Goal: Find specific page/section: Find specific page/section

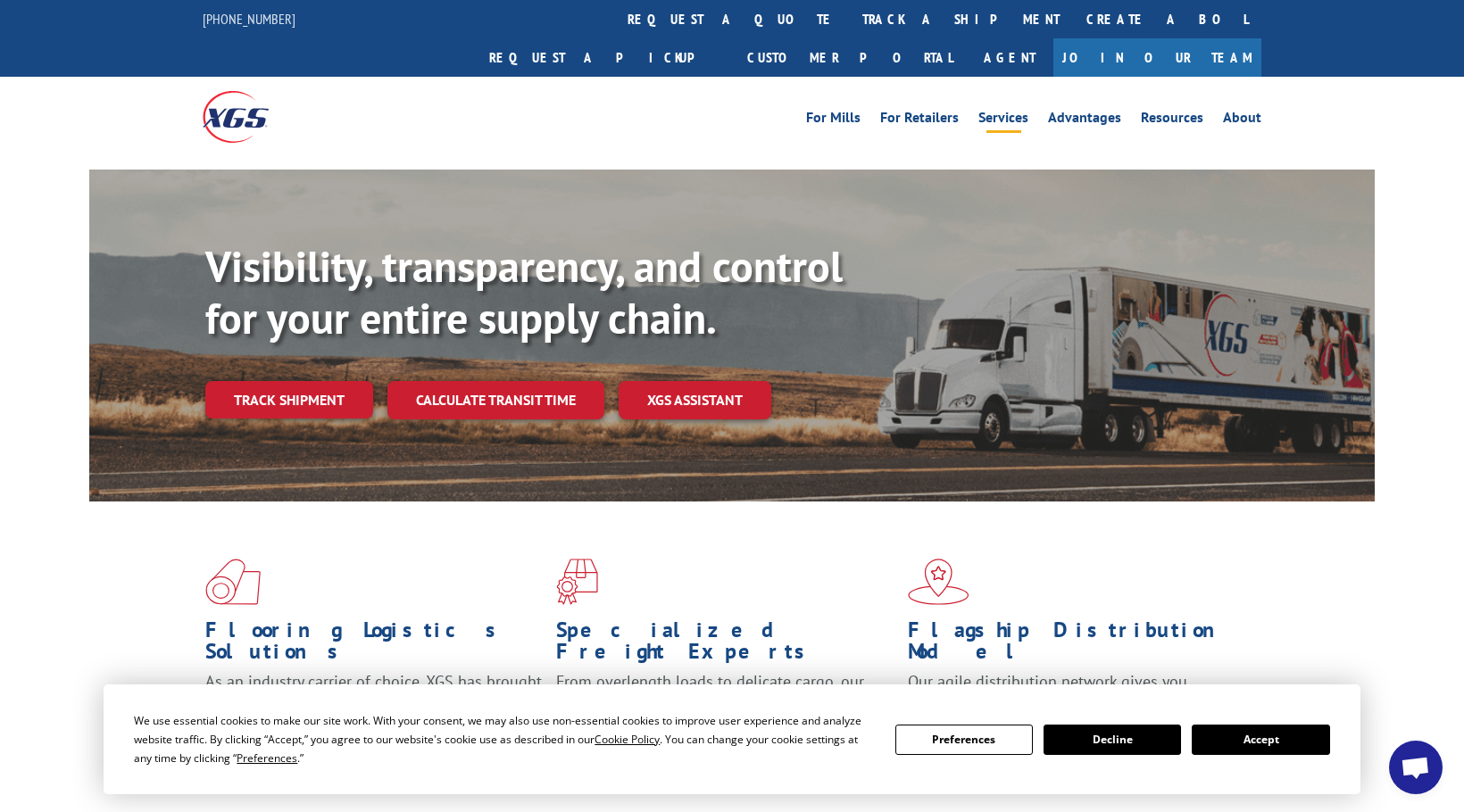
click at [992, 111] on link "Services" at bounding box center [1002, 120] width 50 height 20
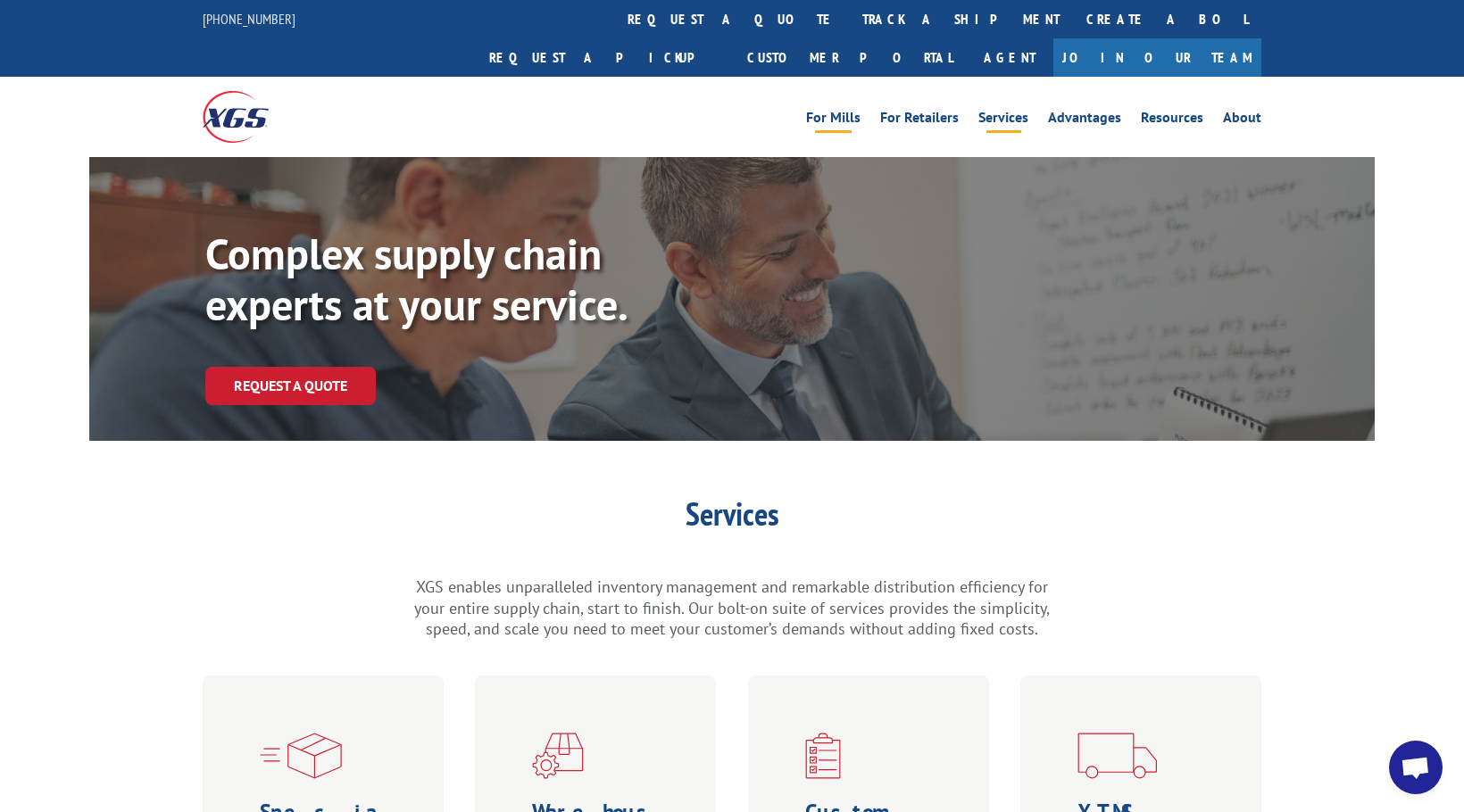
click at [849, 111] on link "For Mills" at bounding box center [833, 120] width 54 height 20
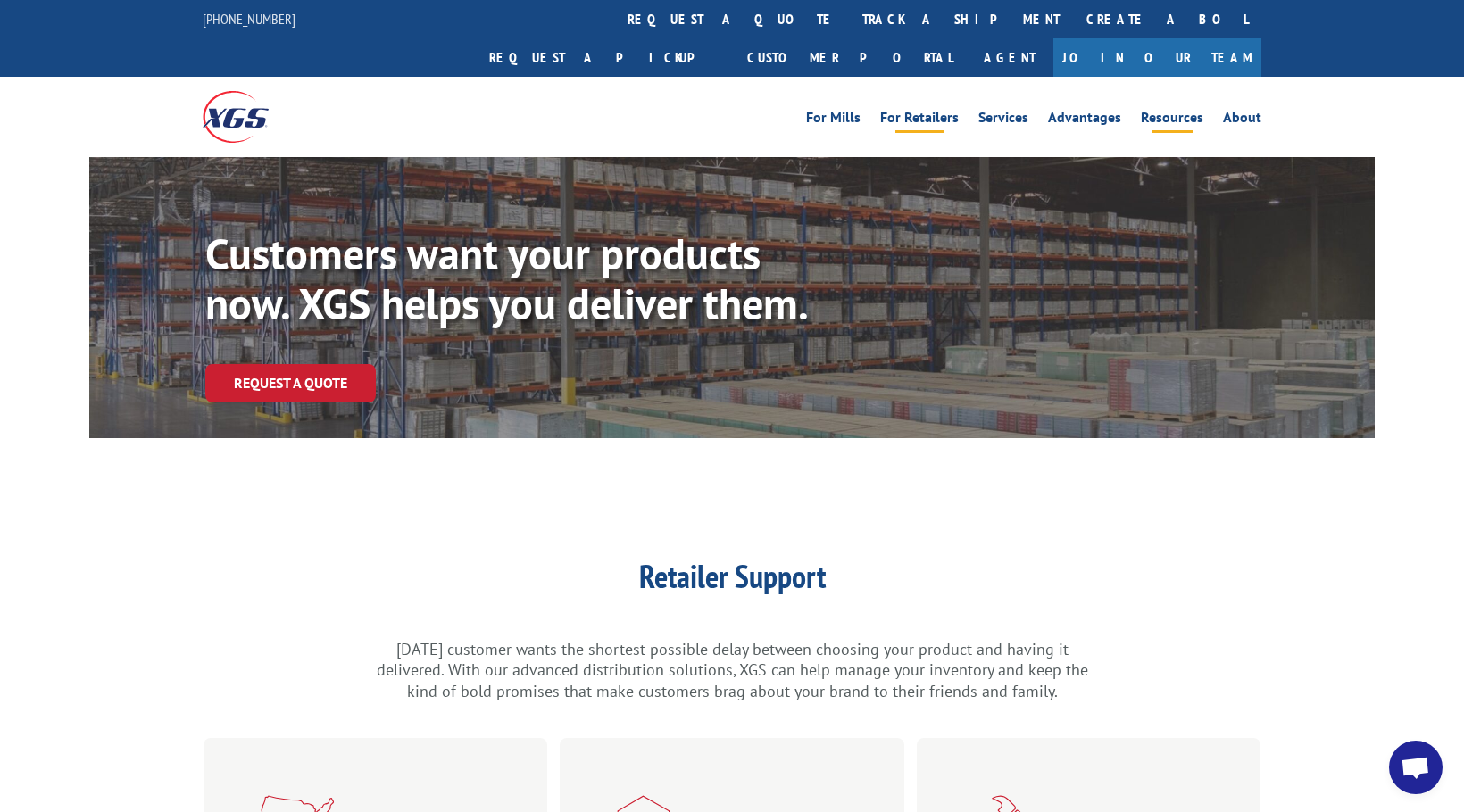
click at [1160, 111] on link "Resources" at bounding box center [1172, 120] width 63 height 20
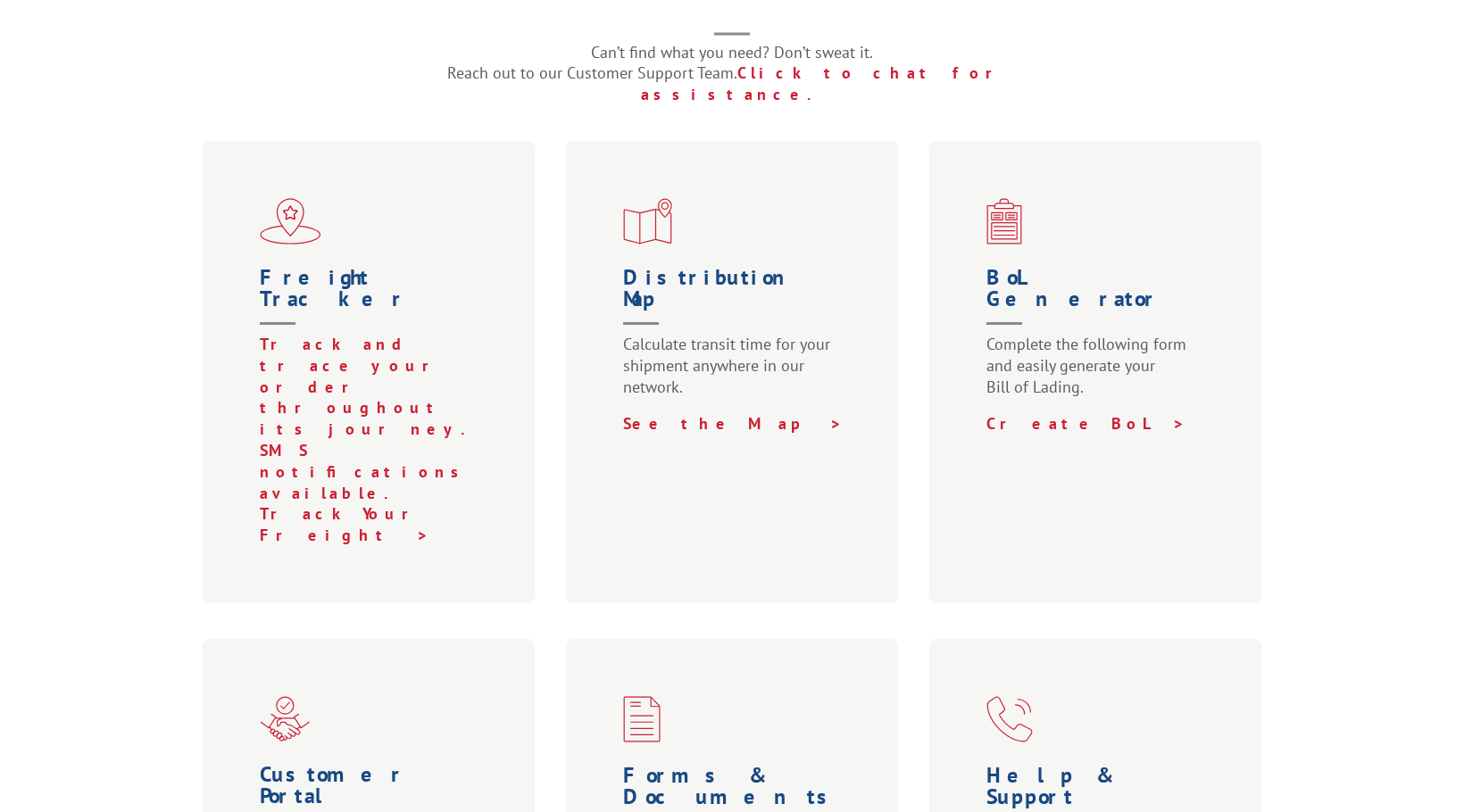
scroll to position [536, 0]
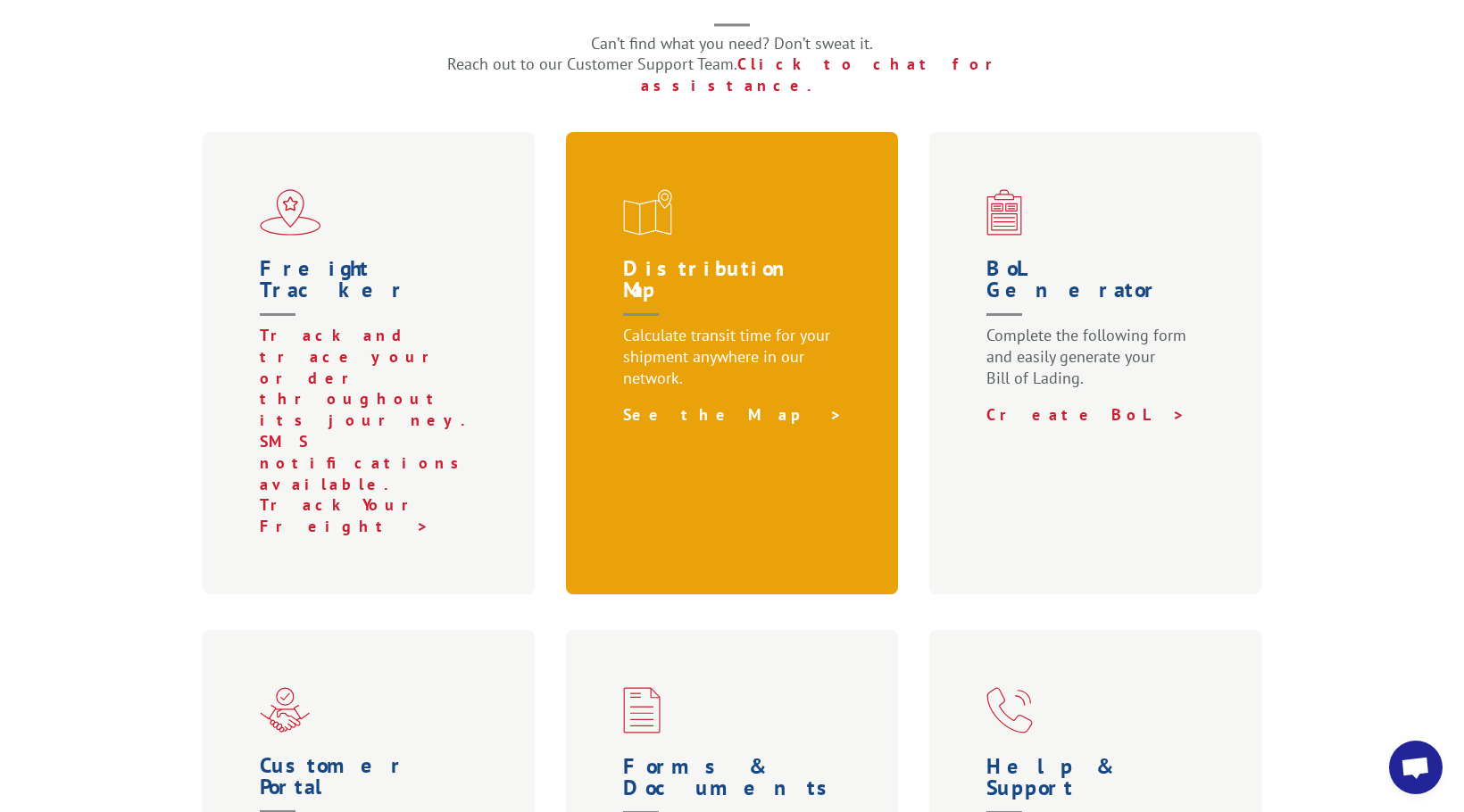
click at [658, 405] on link "See the Map >" at bounding box center [732, 415] width 219 height 21
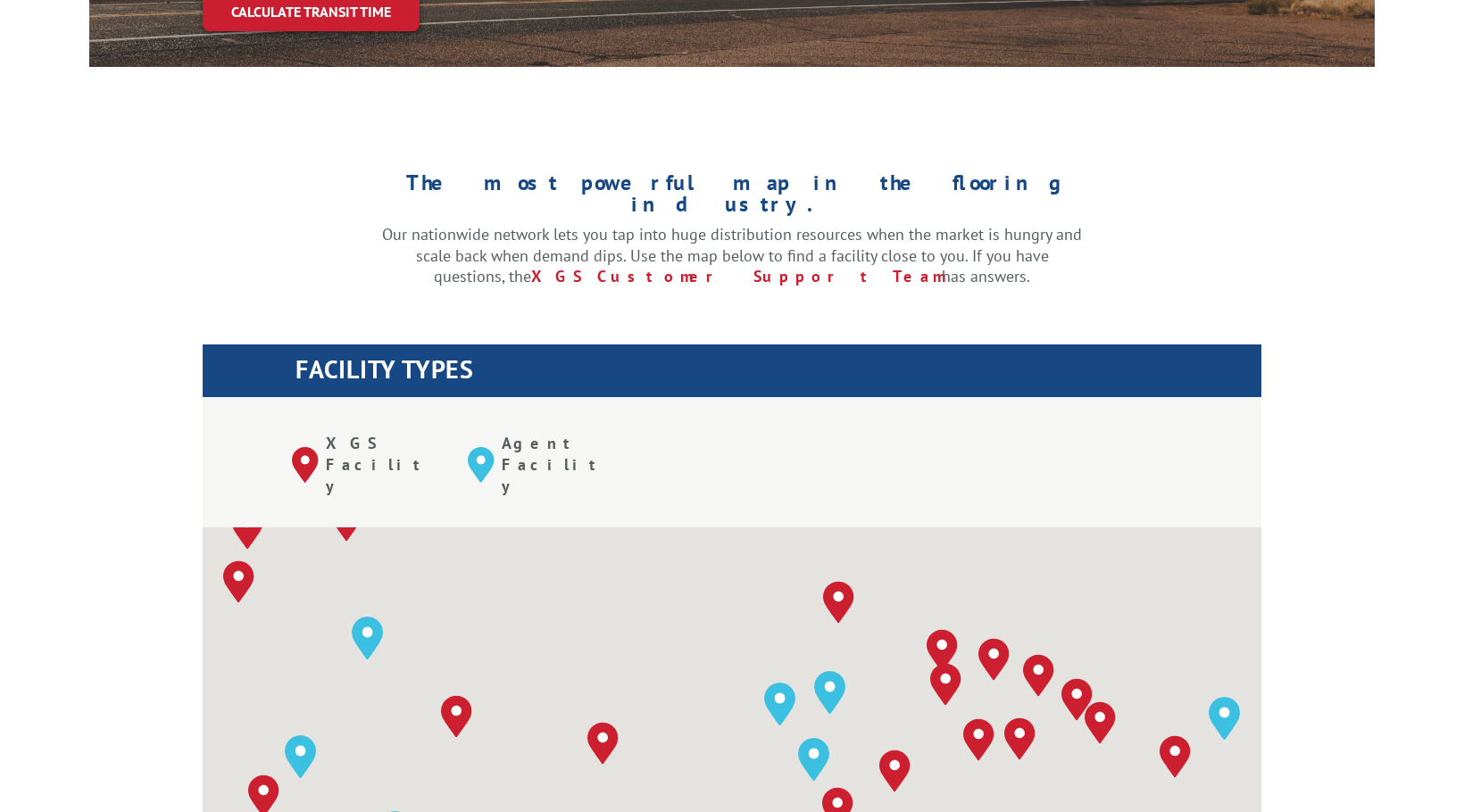
scroll to position [804, 0]
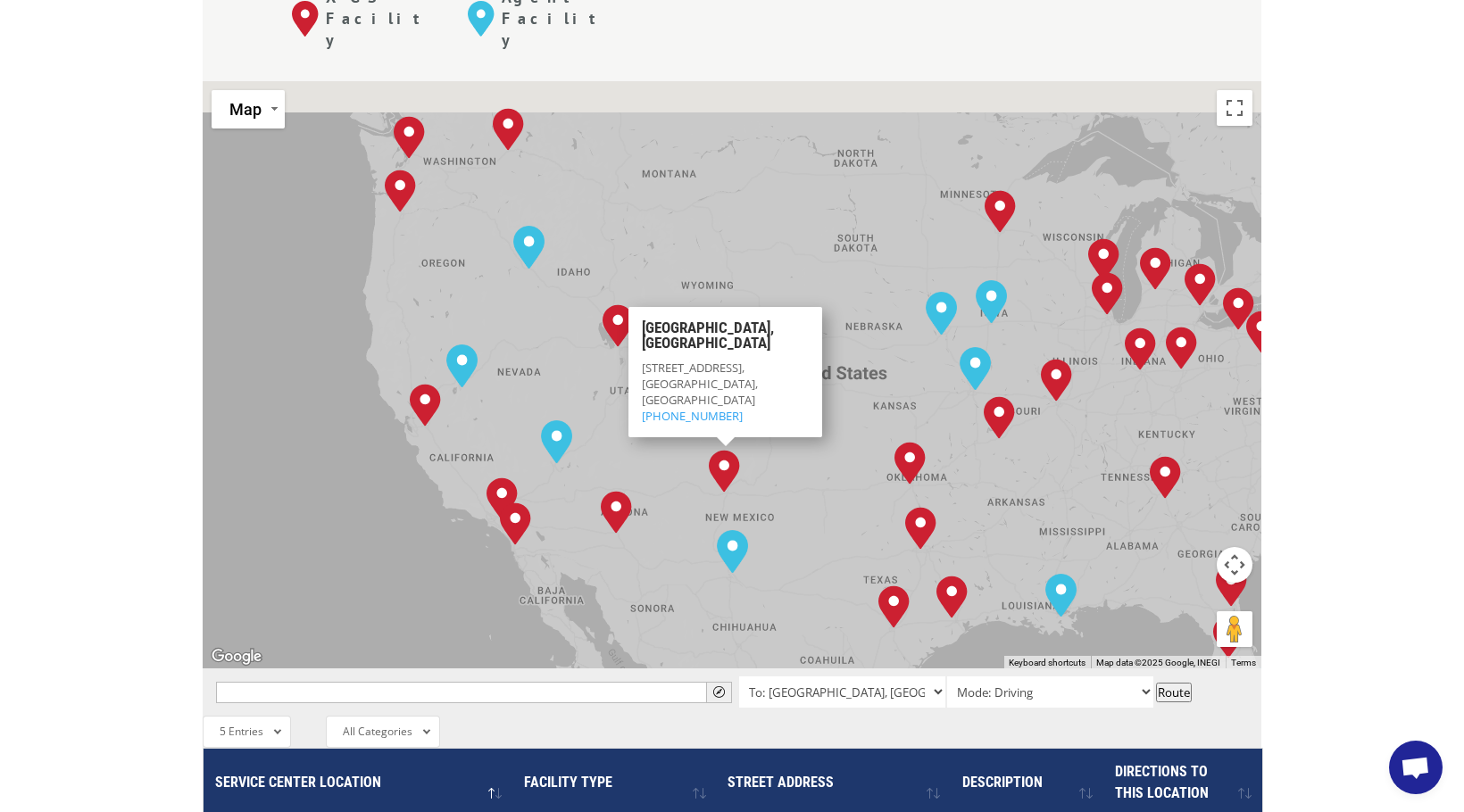
drag, startPoint x: 297, startPoint y: 426, endPoint x: 513, endPoint y: 502, distance: 229.0
click at [513, 502] on div "[GEOGRAPHIC_DATA], [GEOGRAPHIC_DATA] [GEOGRAPHIC_DATA], [GEOGRAPHIC_DATA] [GEOG…" at bounding box center [732, 375] width 1058 height 587
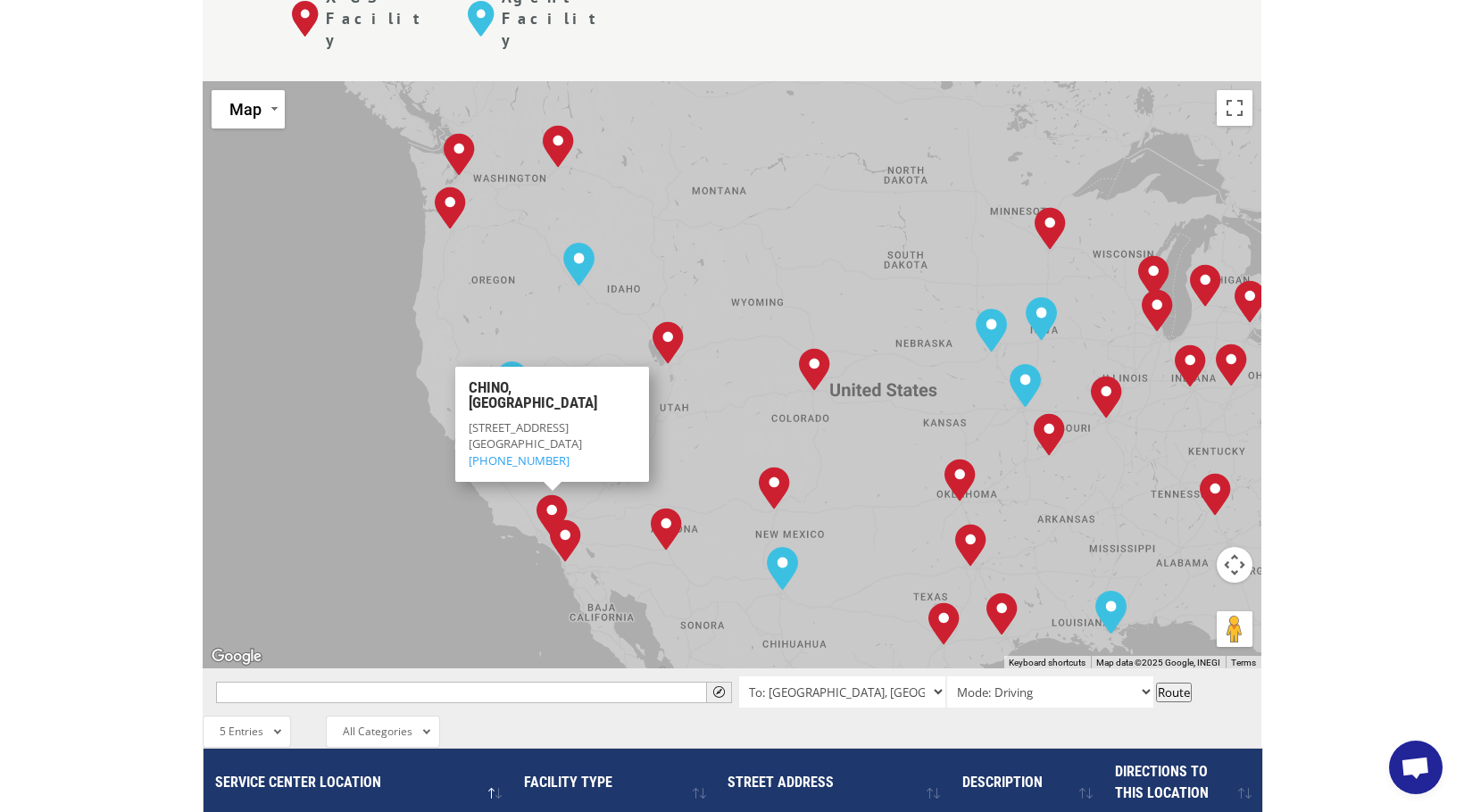
click at [541, 487] on img "Chino, CA" at bounding box center [552, 515] width 46 height 57
